Goal: Task Accomplishment & Management: Complete application form

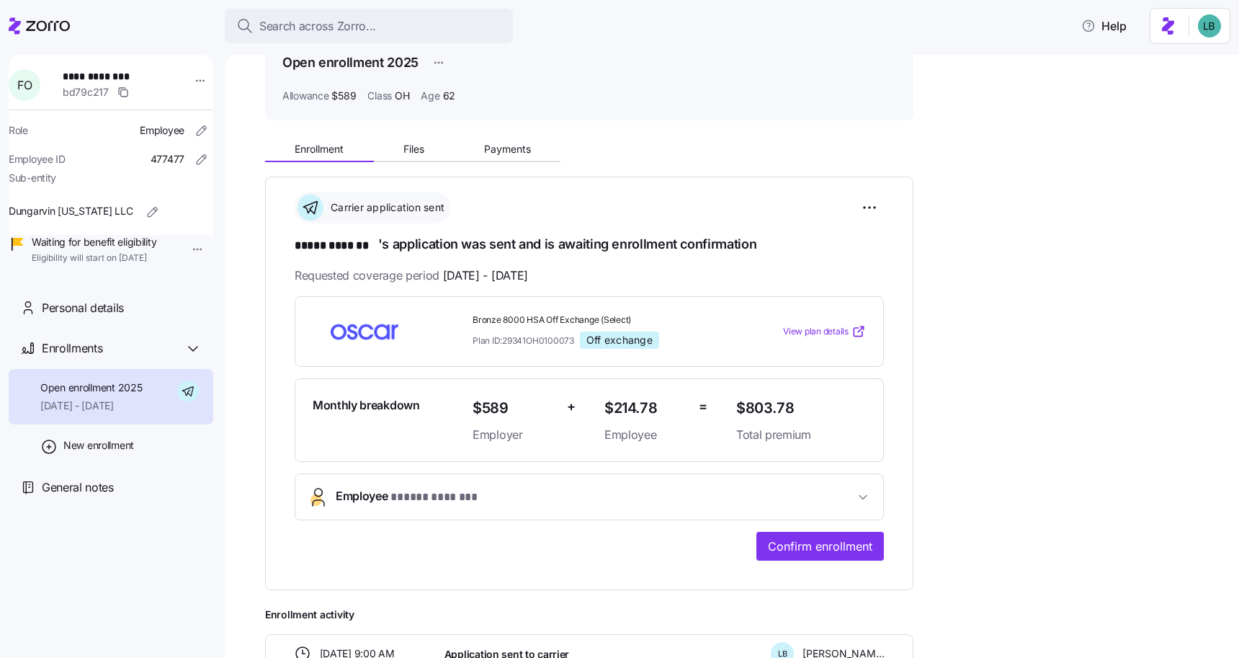
scroll to position [58, 0]
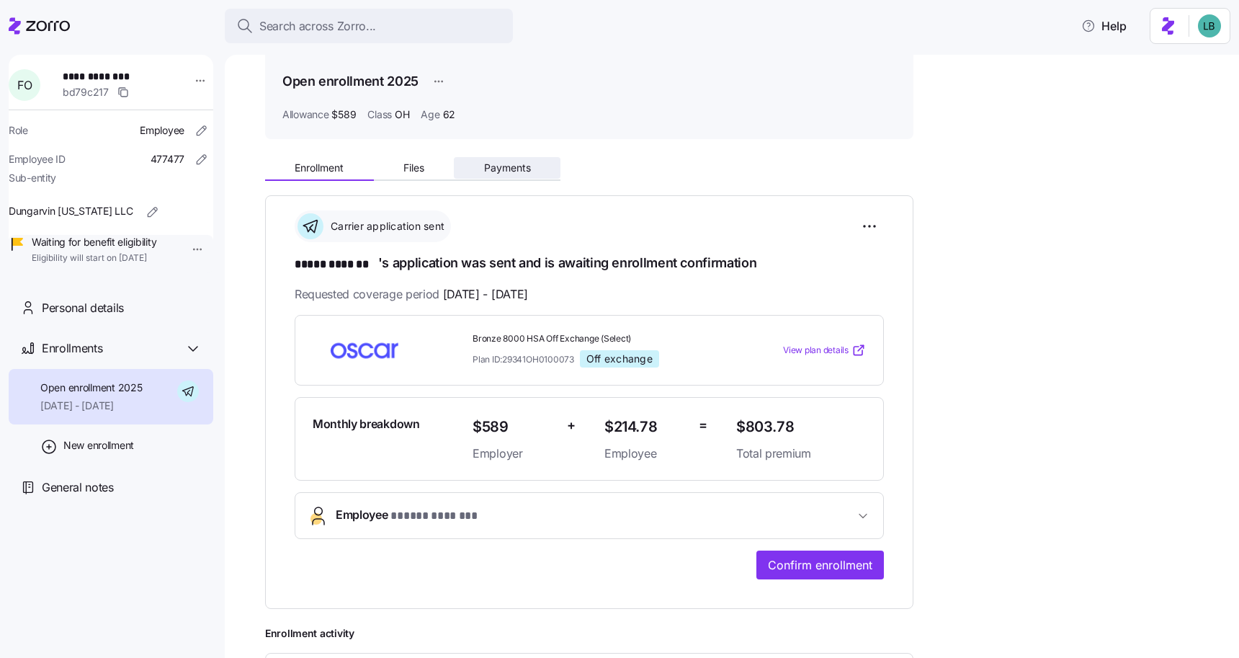
click at [501, 165] on span "Payments" at bounding box center [507, 168] width 47 height 10
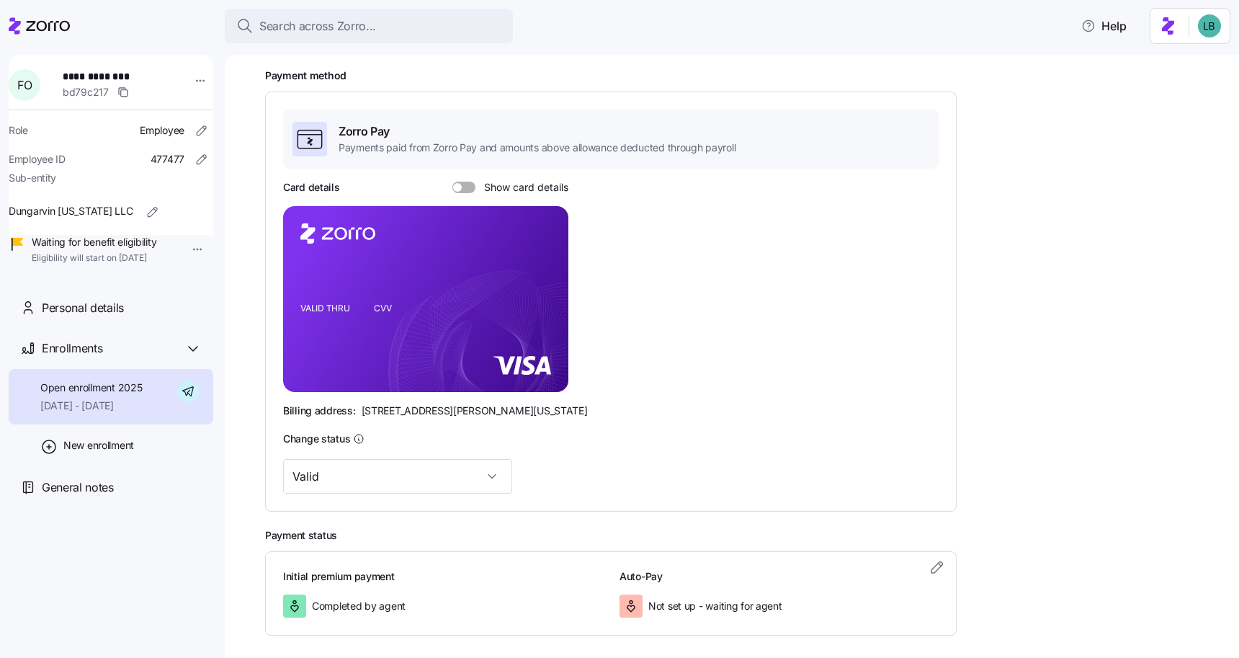
scroll to position [195, 0]
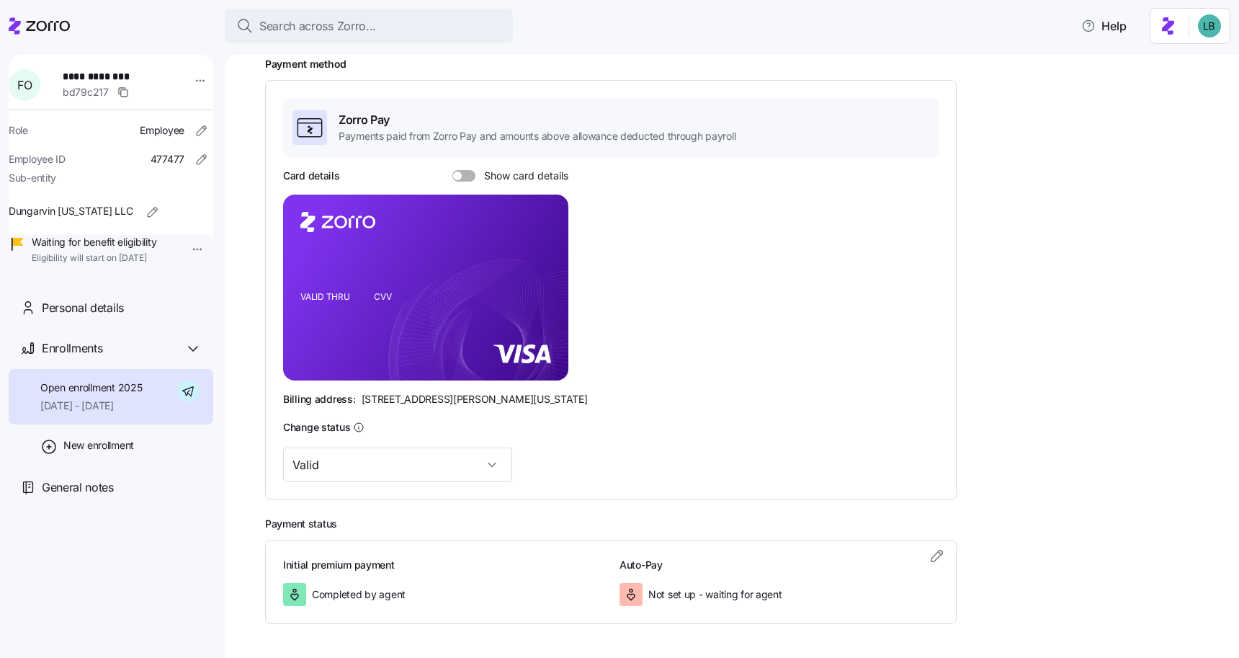
click at [467, 182] on div "Card details Show card details" at bounding box center [425, 176] width 285 height 14
click at [460, 179] on div at bounding box center [463, 176] width 23 height 12
click at [452, 170] on input "Show card details" at bounding box center [452, 170] width 0 height 0
click at [537, 260] on icon "copy-to-clipboard" at bounding box center [540, 259] width 7 height 7
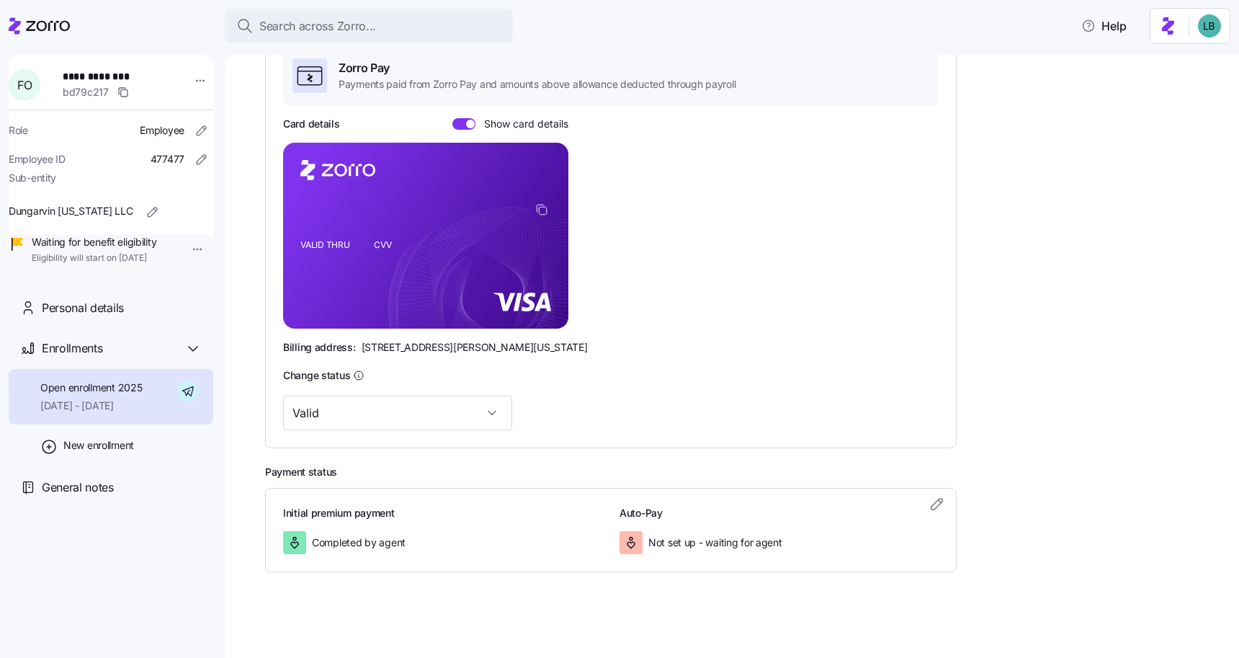
scroll to position [248, 0]
click at [940, 504] on icon "button" at bounding box center [937, 502] width 17 height 17
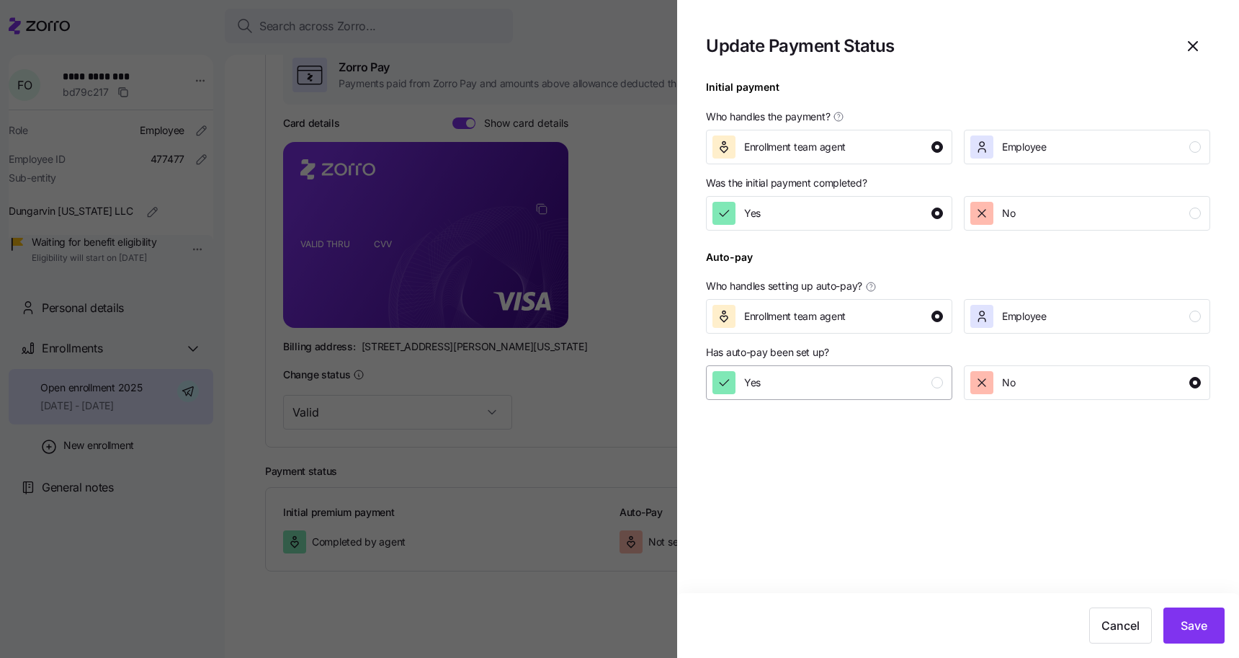
click at [830, 379] on div "Yes" at bounding box center [828, 382] width 231 height 23
click at [1196, 618] on span "Save" at bounding box center [1194, 625] width 27 height 17
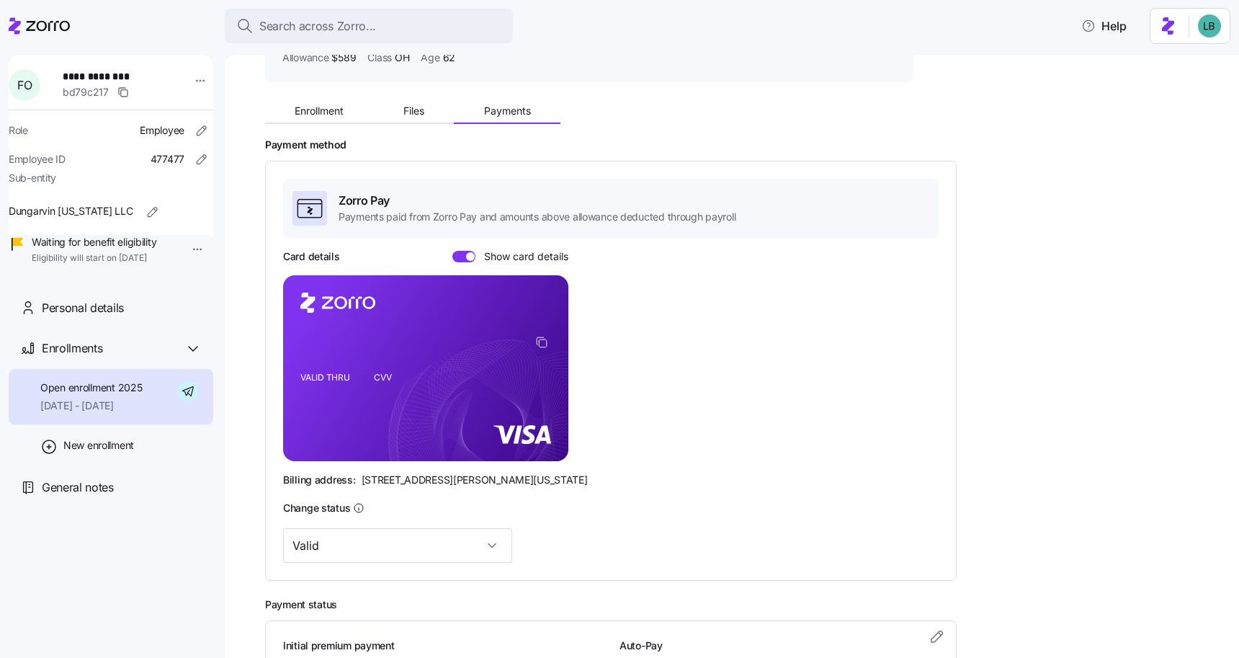
scroll to position [0, 0]
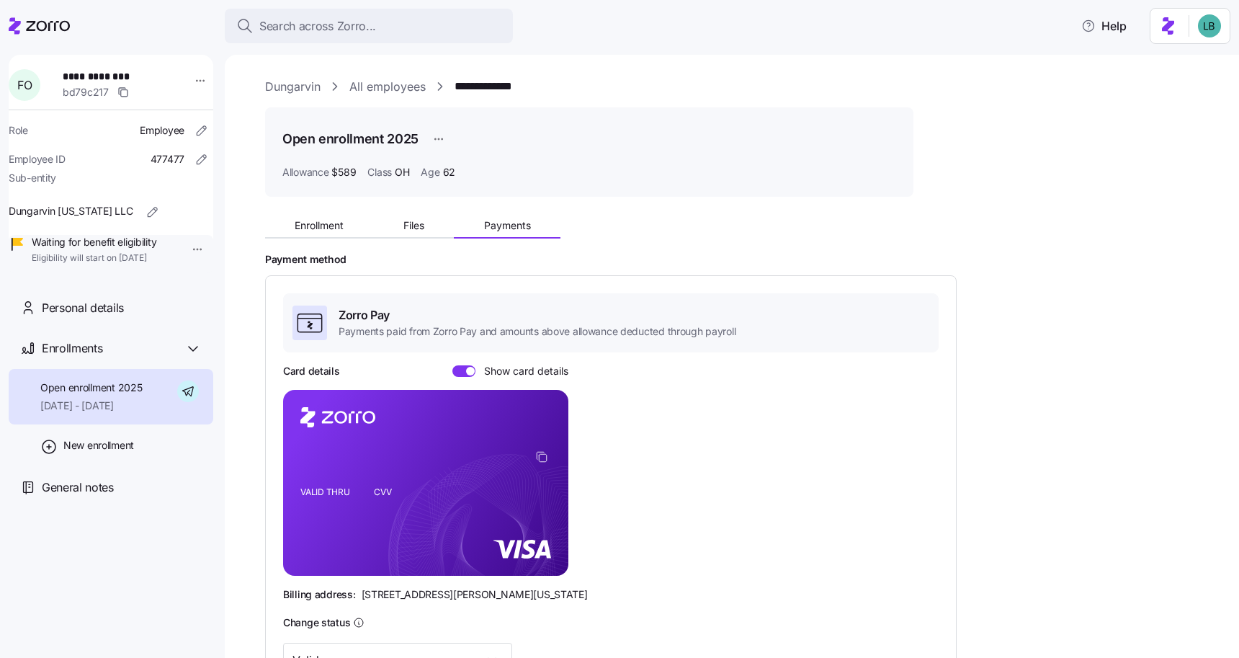
click at [488, 87] on link "**********" at bounding box center [497, 87] width 85 height 18
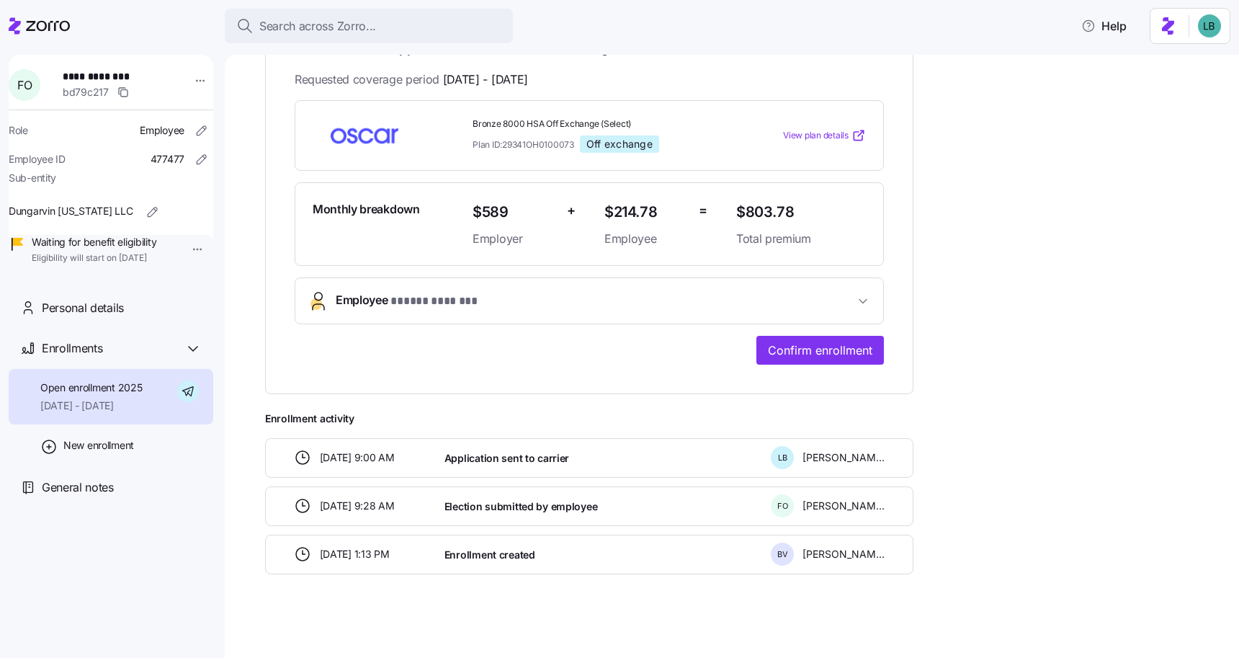
scroll to position [273, 0]
click at [831, 347] on span "Confirm enrollment" at bounding box center [820, 349] width 104 height 17
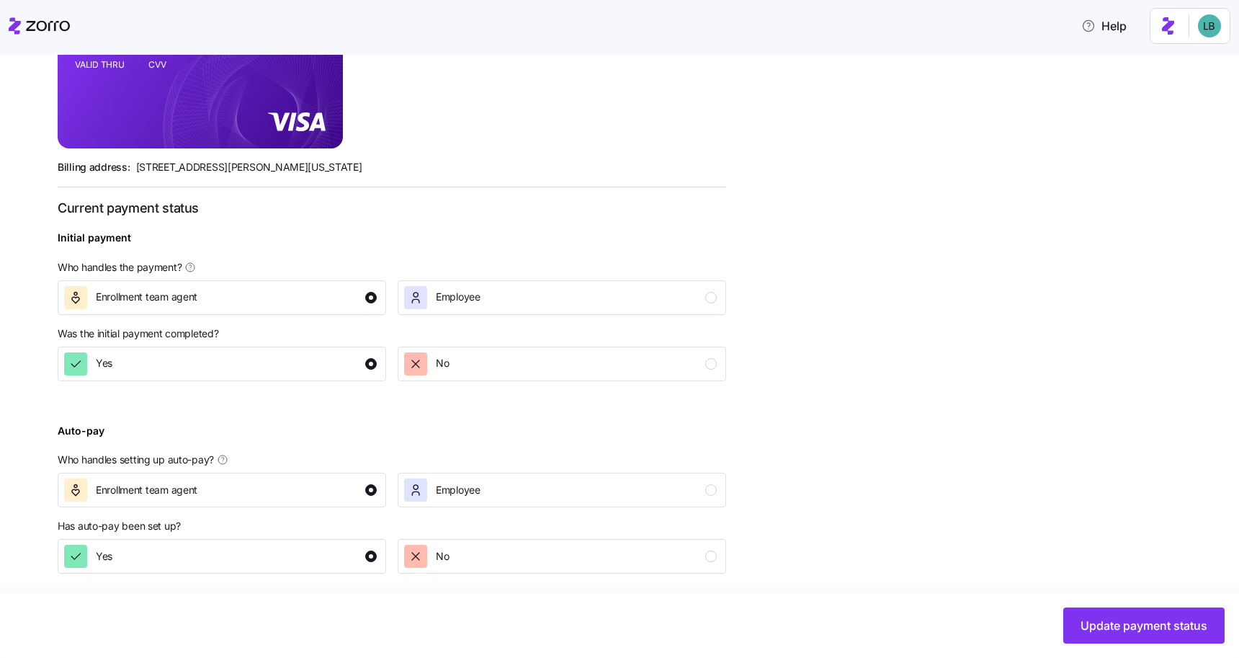
scroll to position [411, 0]
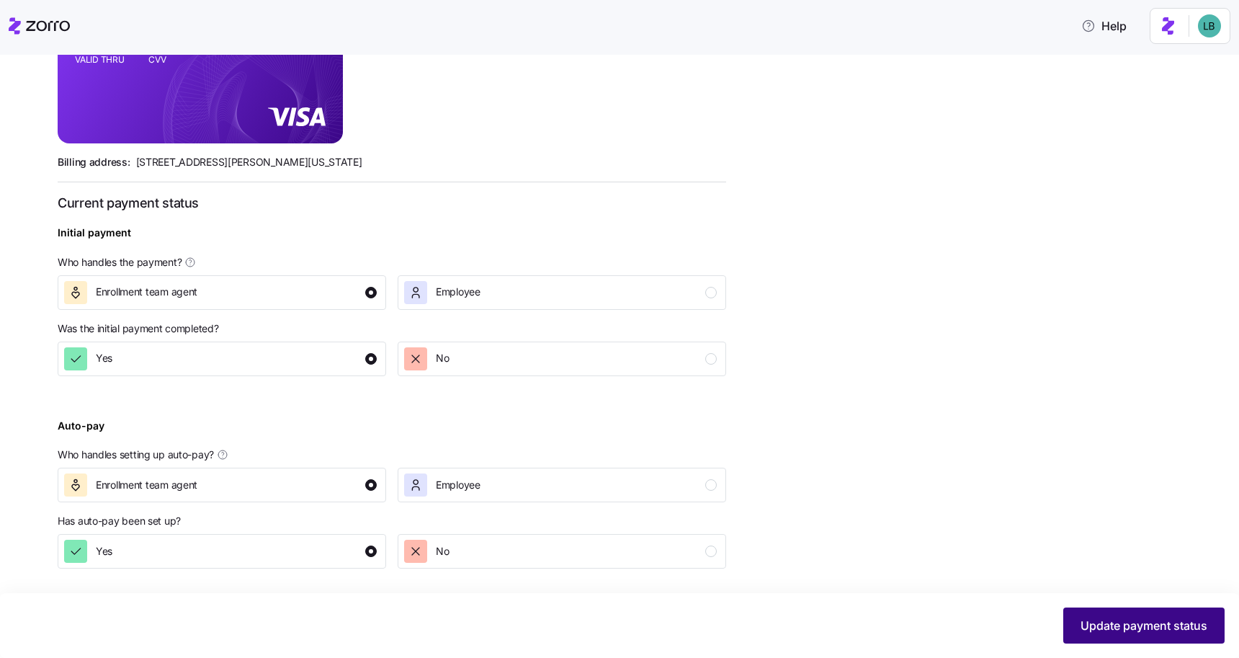
click at [1140, 630] on span "Update payment status" at bounding box center [1144, 625] width 127 height 17
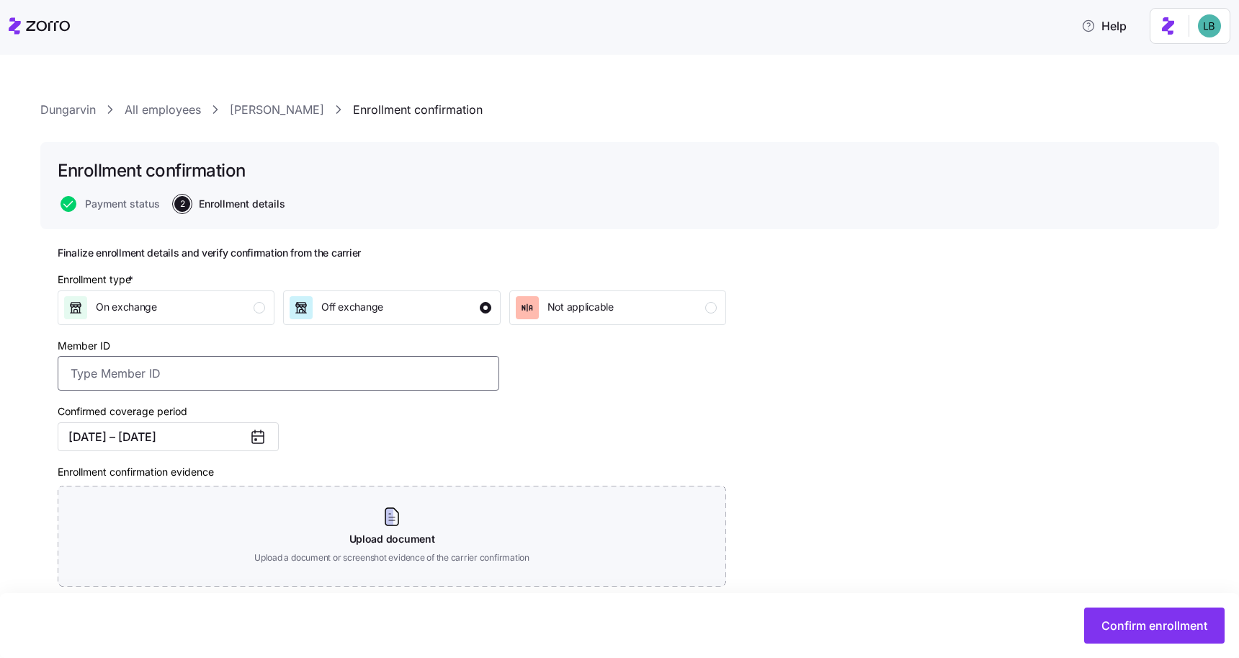
click at [135, 382] on input "Member ID" at bounding box center [279, 373] width 442 height 35
paste input "OSC76072243-01"
type input "OSC76072243-01"
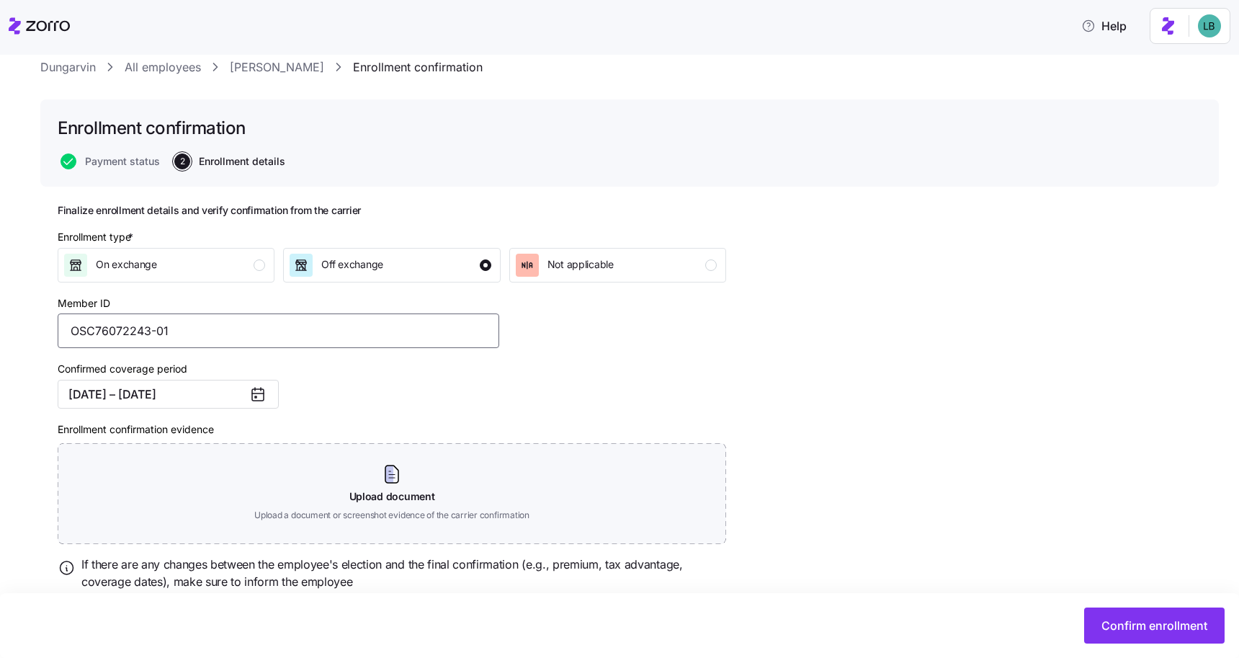
scroll to position [92, 0]
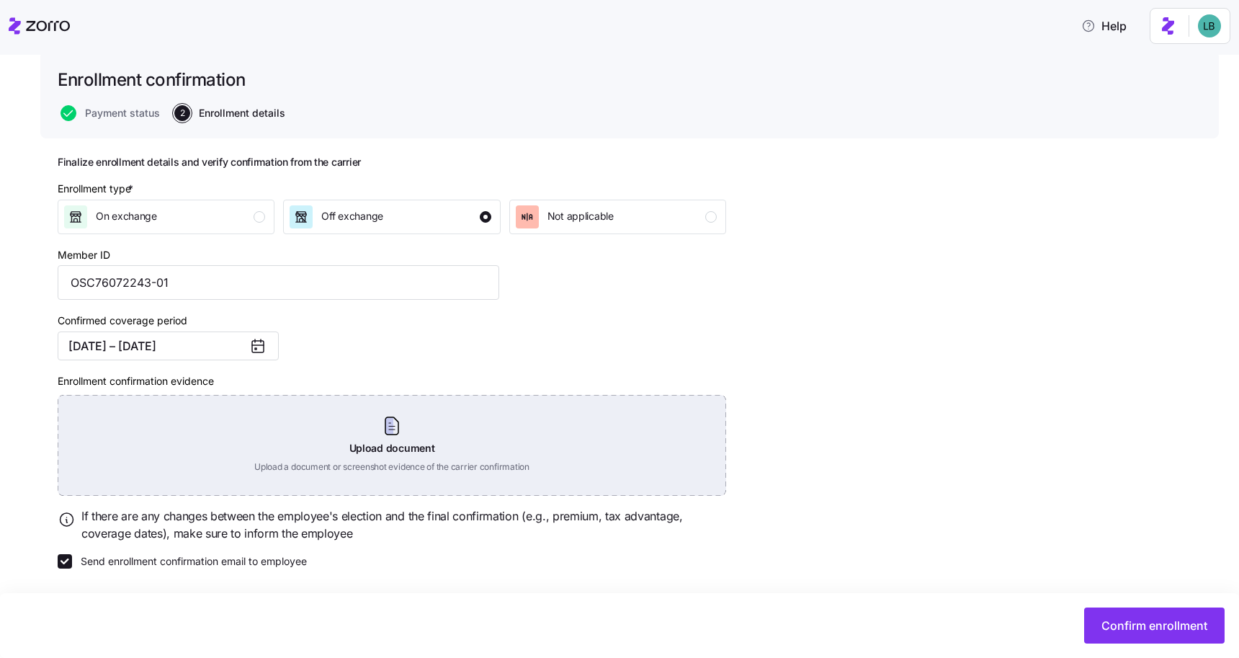
click at [398, 437] on div "Upload document Upload a document or screenshot evidence of the carrier confirm…" at bounding box center [392, 445] width 669 height 101
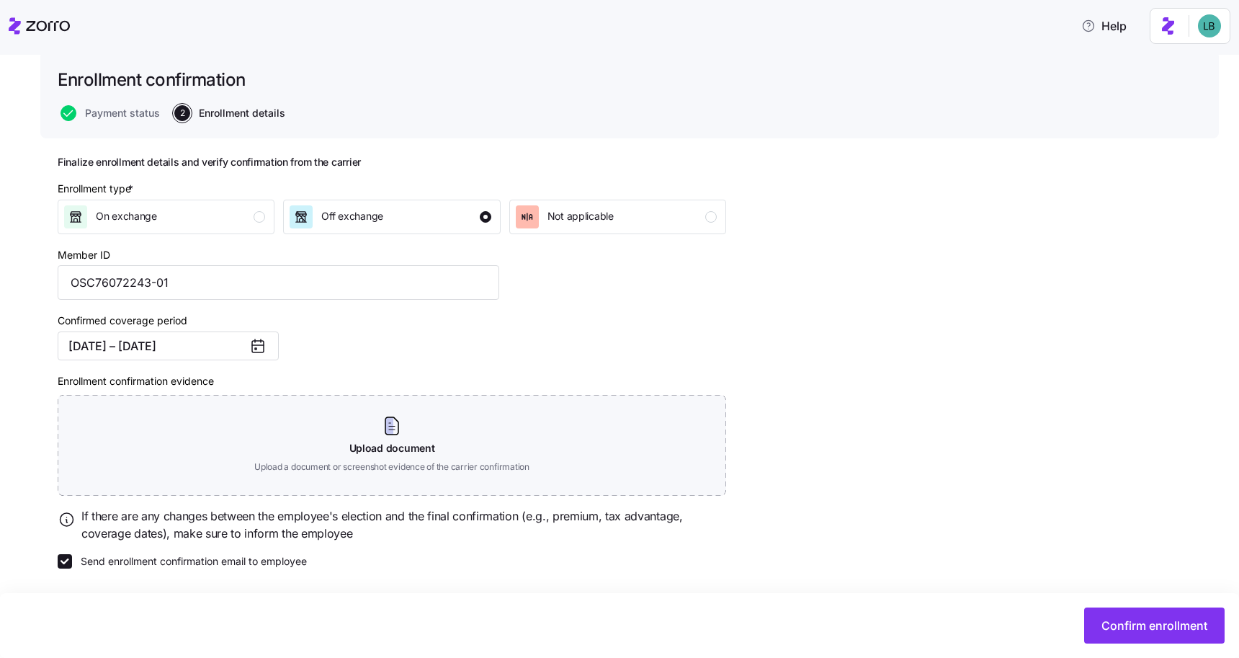
scroll to position [27, 0]
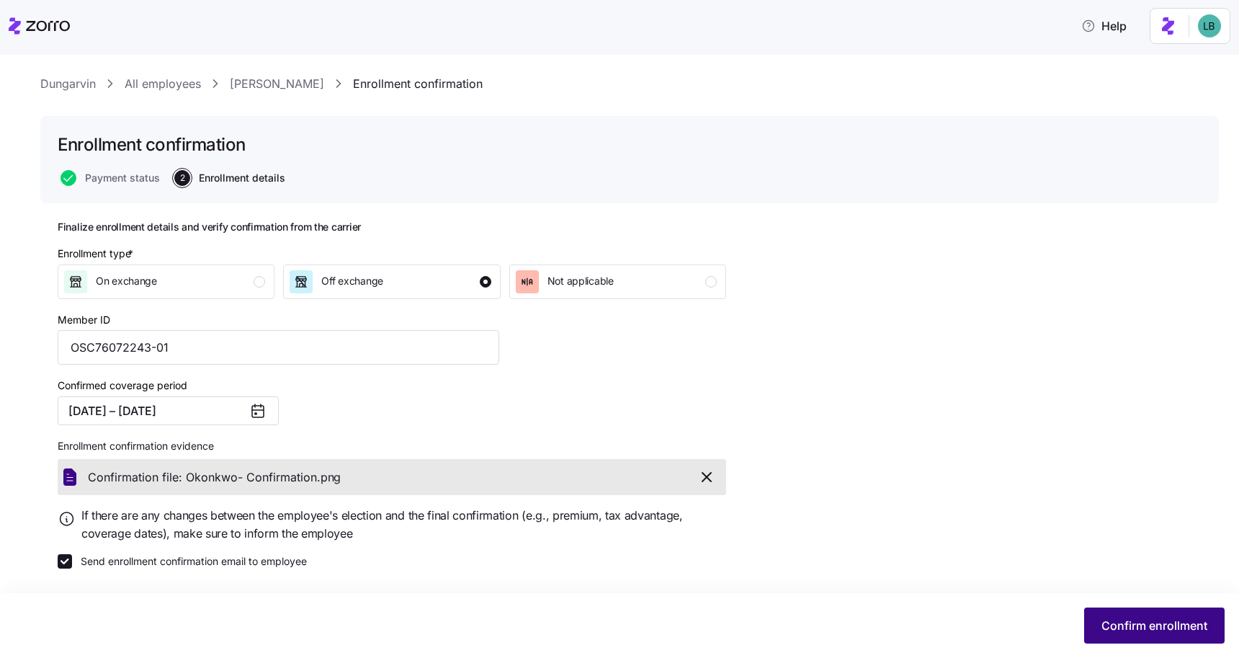
click at [1136, 624] on span "Confirm enrollment" at bounding box center [1155, 625] width 106 height 17
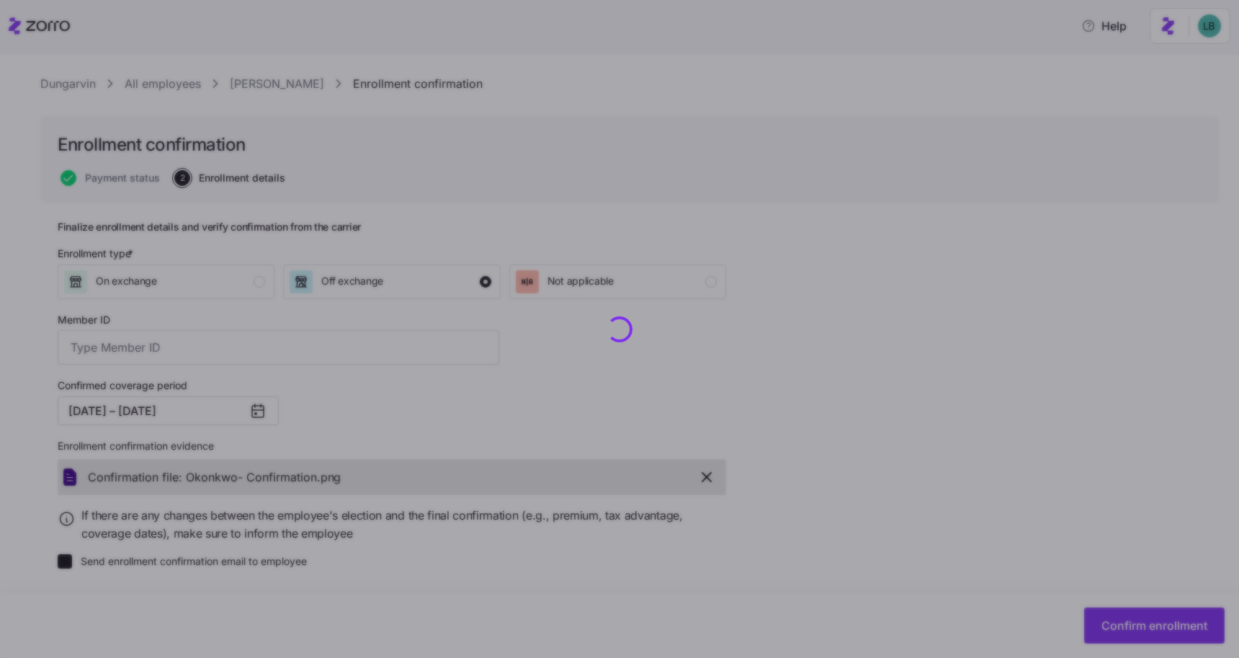
type input "OSC76072243-01"
checkbox input "false"
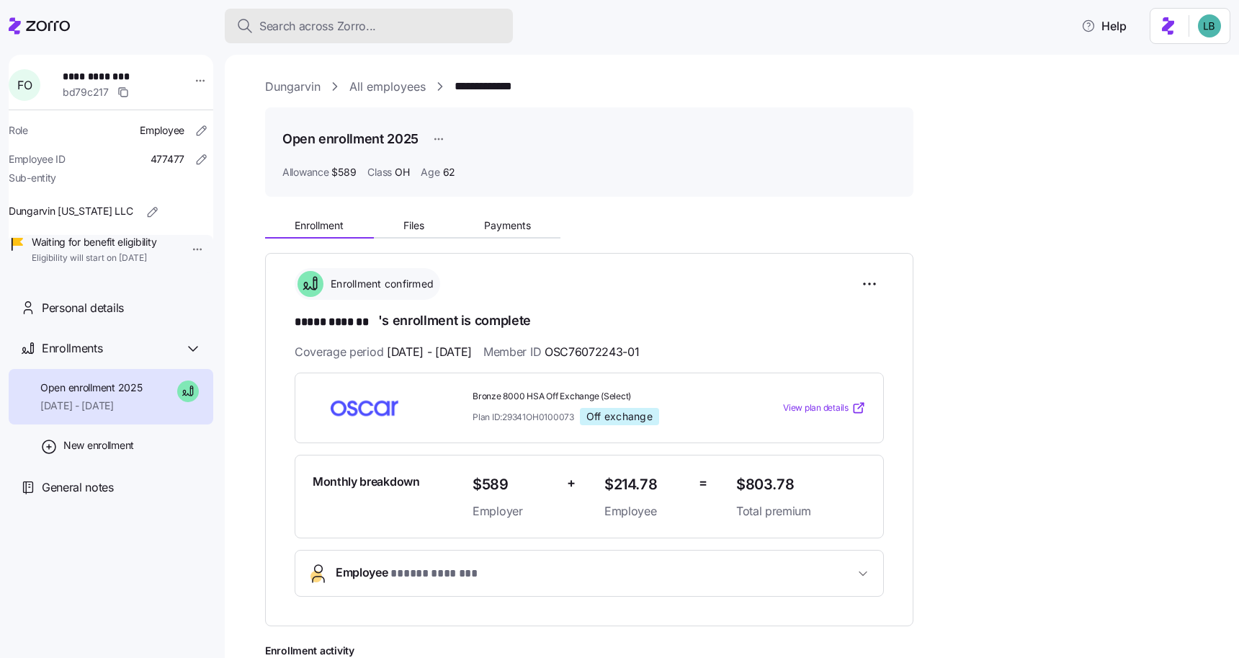
click at [325, 30] on span "Search across Zorro..." at bounding box center [317, 26] width 117 height 18
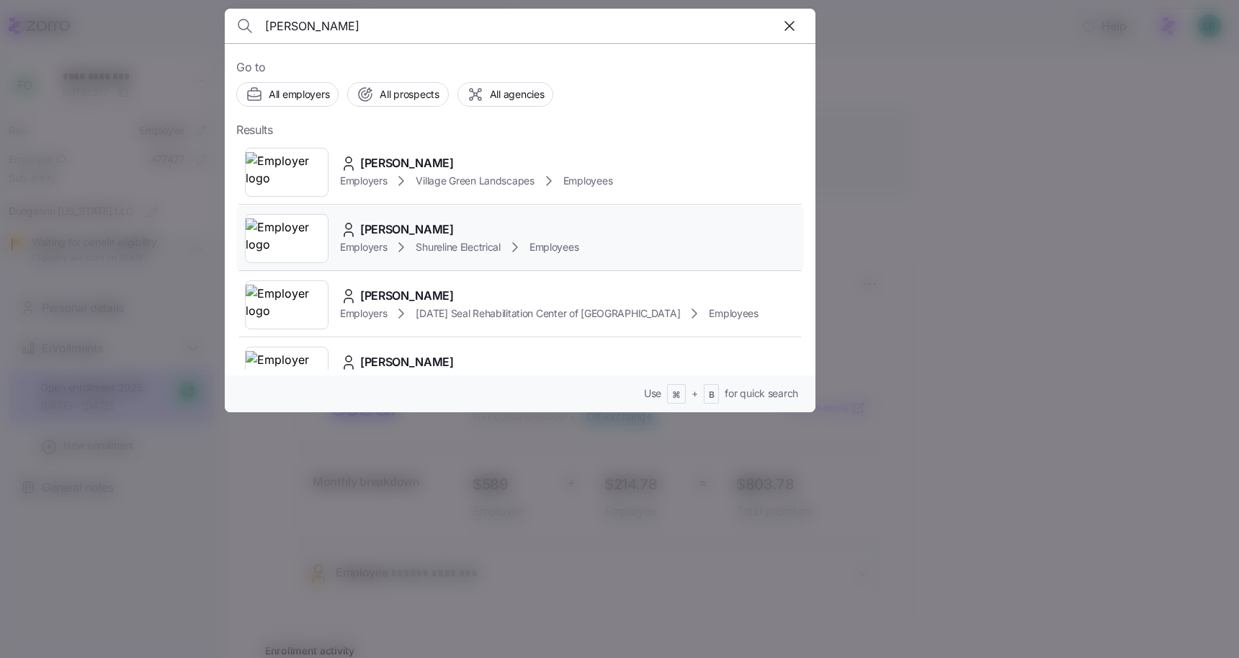
type input "[PERSON_NAME]"
click at [383, 227] on span "[PERSON_NAME]" at bounding box center [407, 229] width 94 height 18
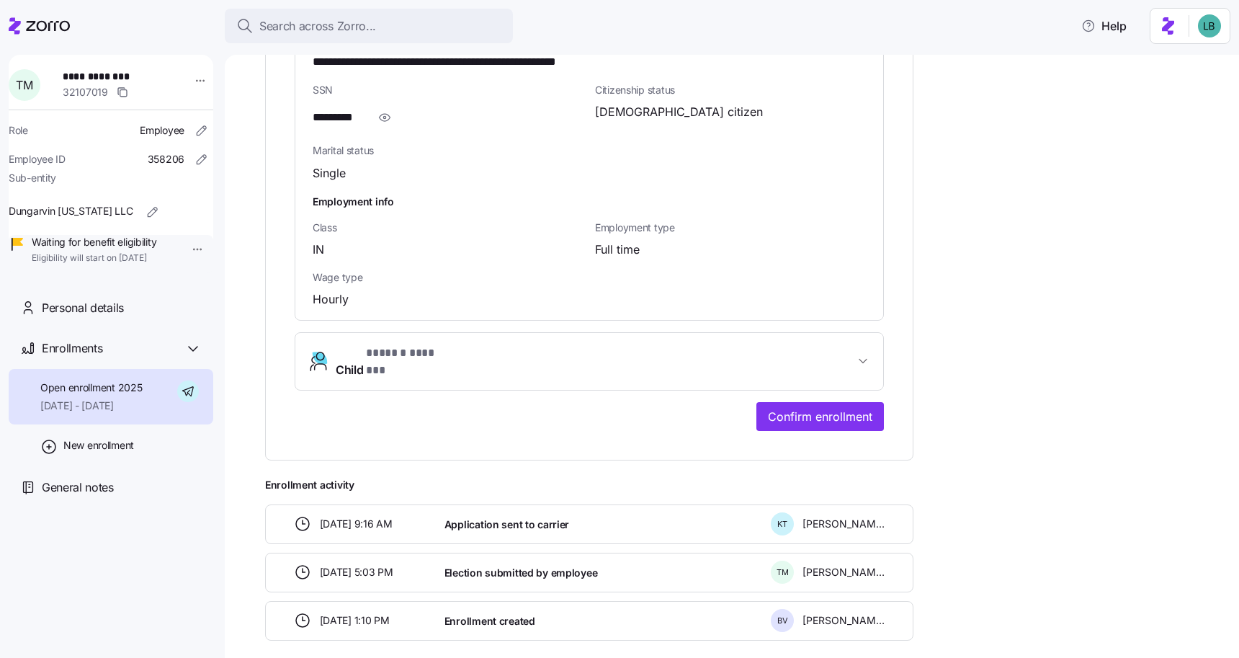
scroll to position [1067, 0]
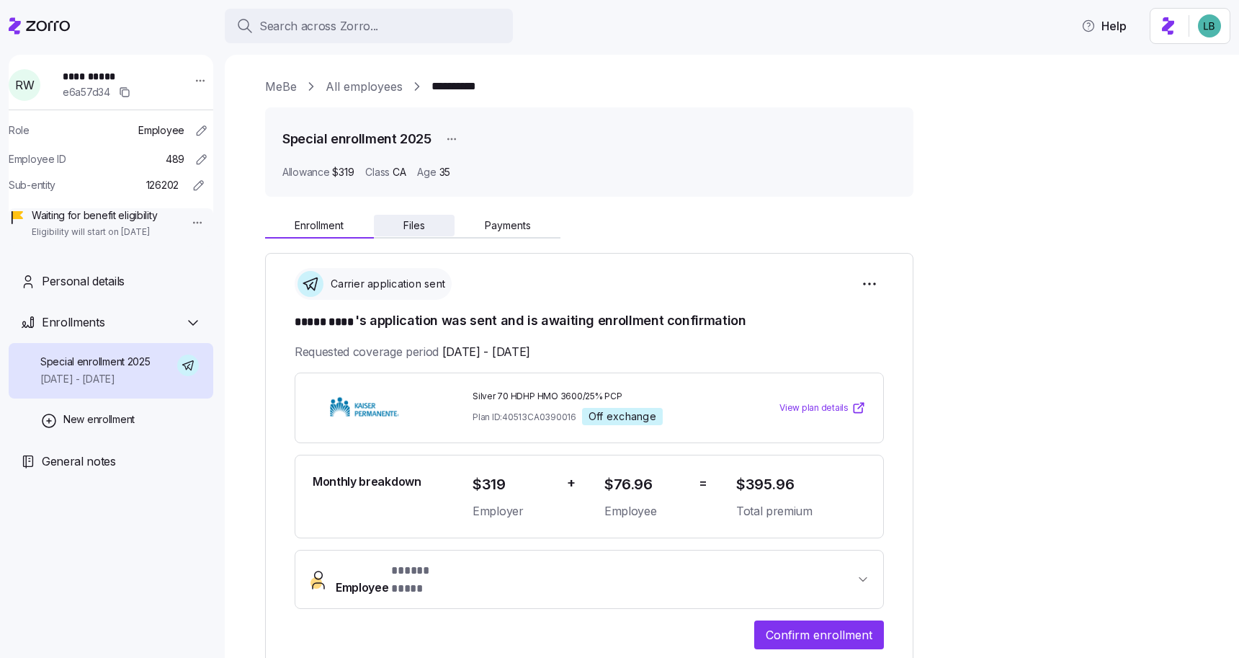
click at [419, 228] on span "Files" at bounding box center [414, 225] width 22 height 10
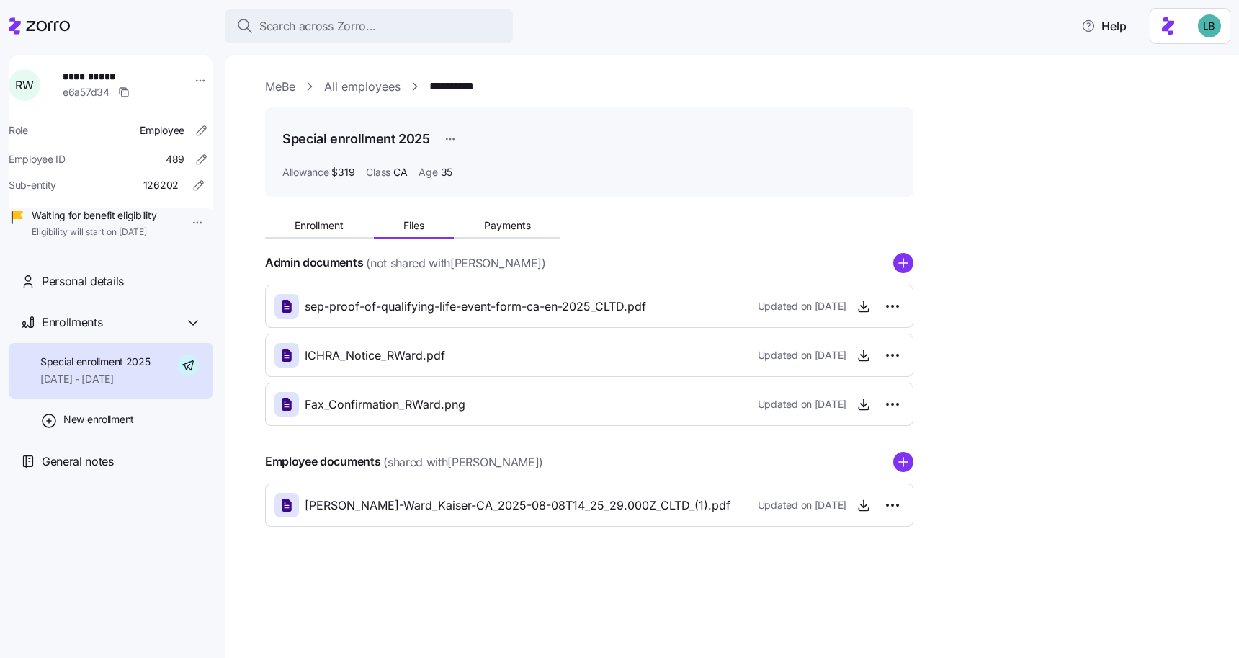
click at [469, 87] on link "**********" at bounding box center [460, 87] width 62 height 18
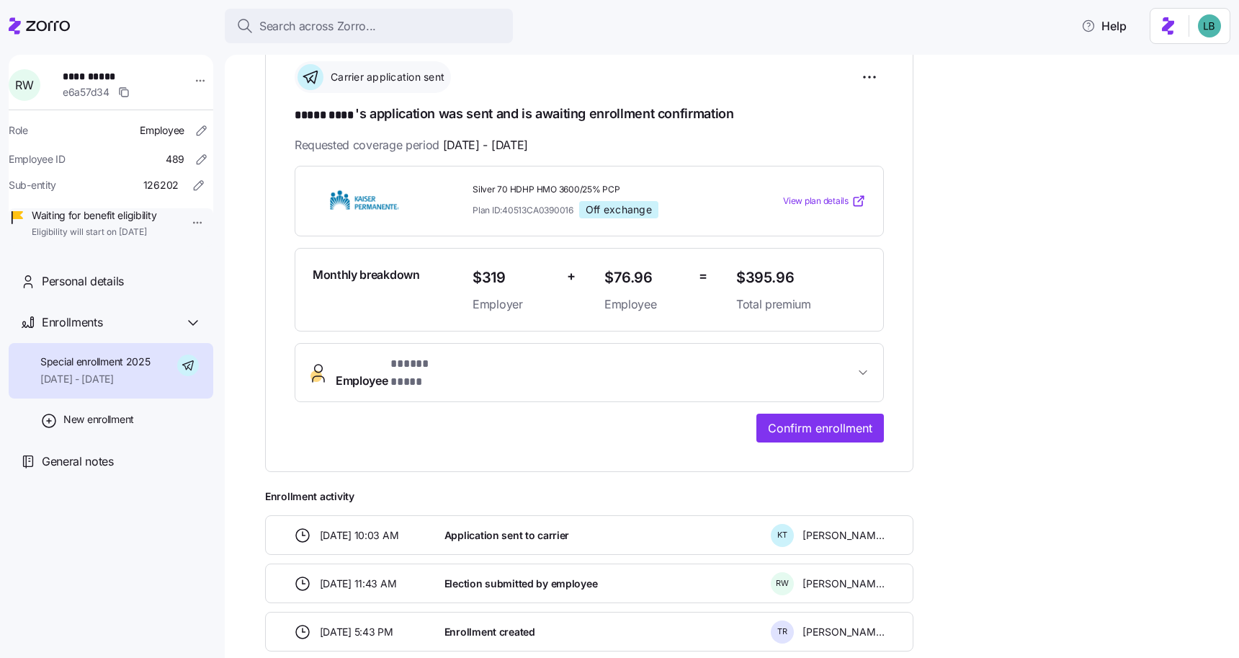
scroll to position [208, 0]
